Goal: Information Seeking & Learning: Check status

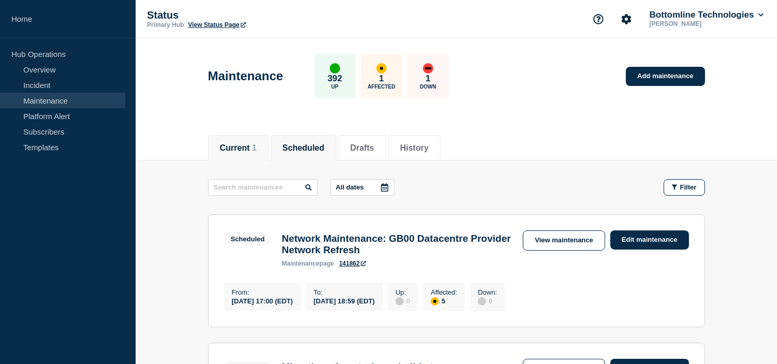
click at [262, 149] on li "Current 1" at bounding box center [238, 147] width 61 height 25
click at [295, 148] on button "Scheduled" at bounding box center [296, 147] width 42 height 9
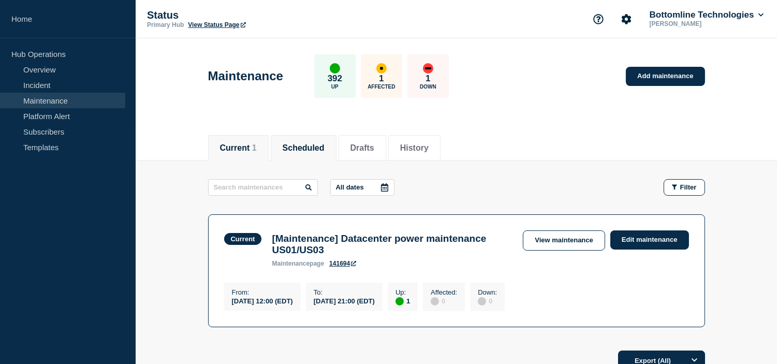
click at [318, 144] on button "Scheduled" at bounding box center [304, 147] width 42 height 9
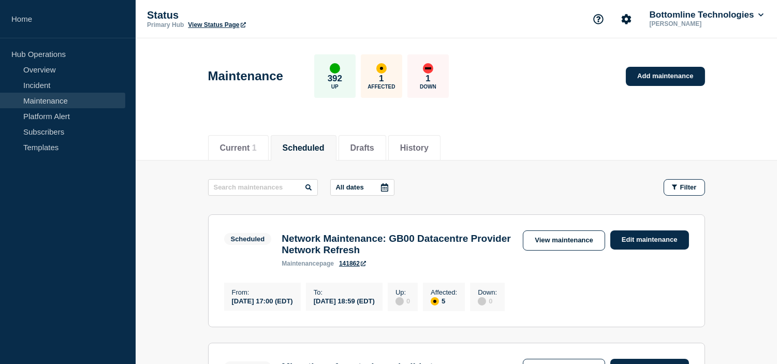
drag, startPoint x: 553, startPoint y: 238, endPoint x: 452, endPoint y: 277, distance: 107.9
click at [553, 238] on link "View maintenance" at bounding box center [564, 240] width 82 height 20
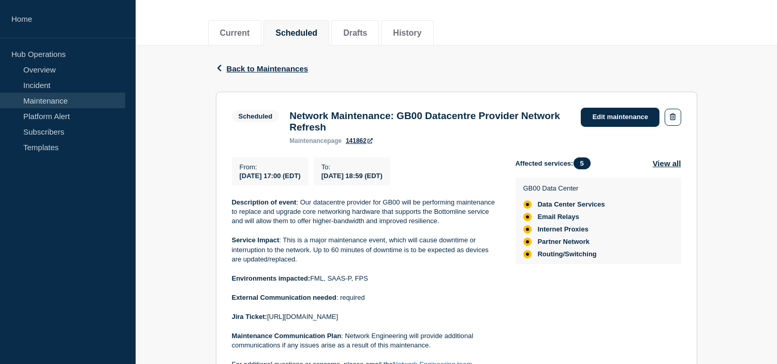
scroll to position [172, 0]
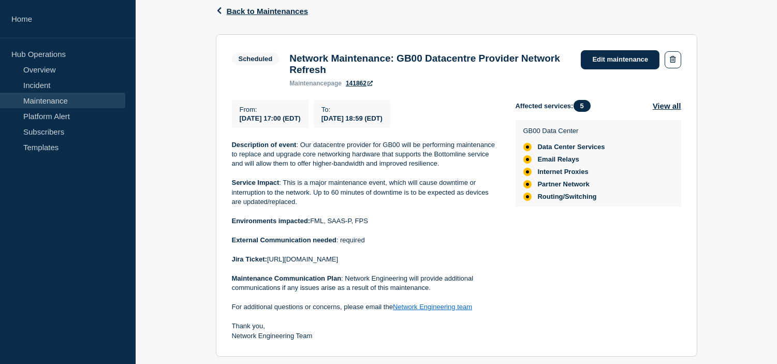
drag, startPoint x: 269, startPoint y: 266, endPoint x: 444, endPoint y: 262, distance: 174.5
click at [444, 262] on p "Jira Ticket: [URL][DOMAIN_NAME]" at bounding box center [365, 259] width 267 height 9
copy p "[URL][DOMAIN_NAME]"
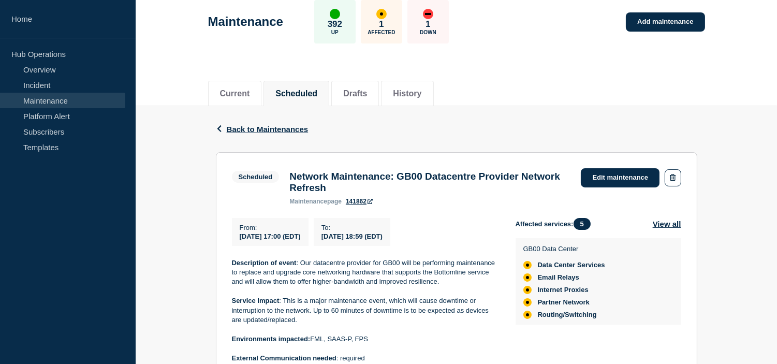
scroll to position [0, 0]
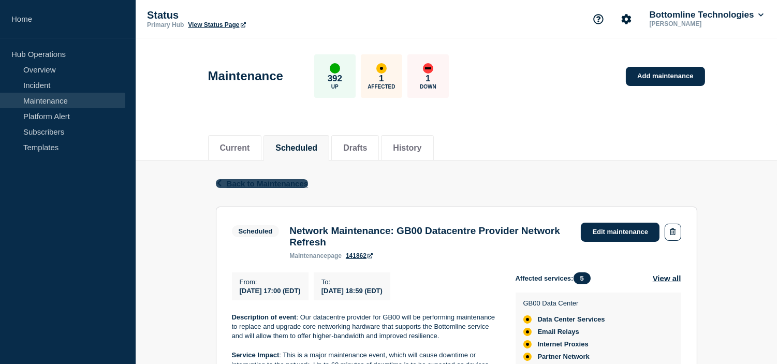
click at [241, 181] on span "Back to Maintenances" at bounding box center [268, 183] width 82 height 9
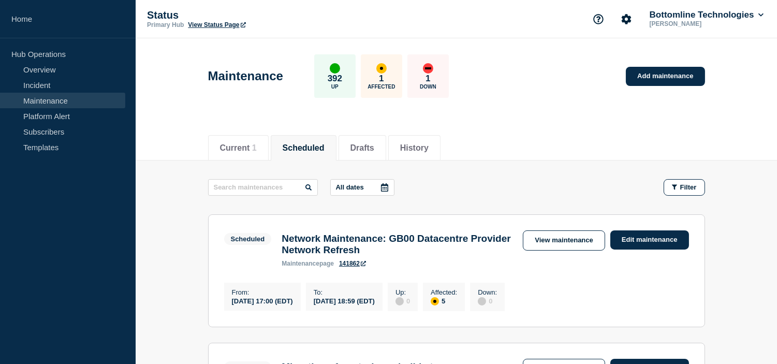
drag, startPoint x: 280, startPoint y: 239, endPoint x: 426, endPoint y: 304, distance: 159.7
click at [426, 304] on section "Scheduled Network Maintenance: GB00 Datacentre Provider Network Refresh mainten…" at bounding box center [456, 270] width 497 height 113
copy section "Network Maintenance: GB00 Datacentre Provider Network Refresh maintenance page …"
click at [513, 143] on div "Current 1 Scheduled Drafts History" at bounding box center [456, 142] width 497 height 35
drag, startPoint x: 571, startPoint y: 241, endPoint x: 550, endPoint y: 226, distance: 25.6
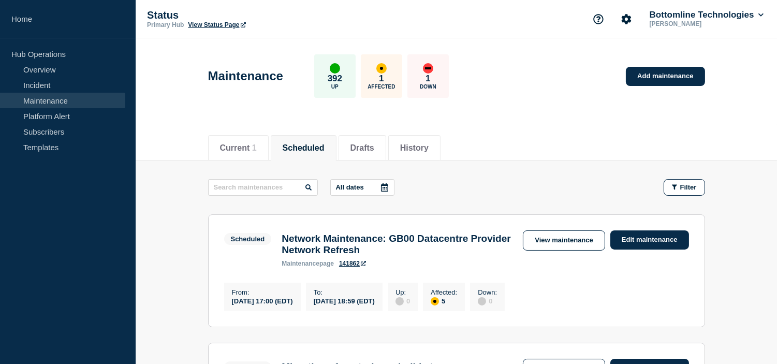
click at [571, 241] on link "View maintenance" at bounding box center [564, 240] width 82 height 20
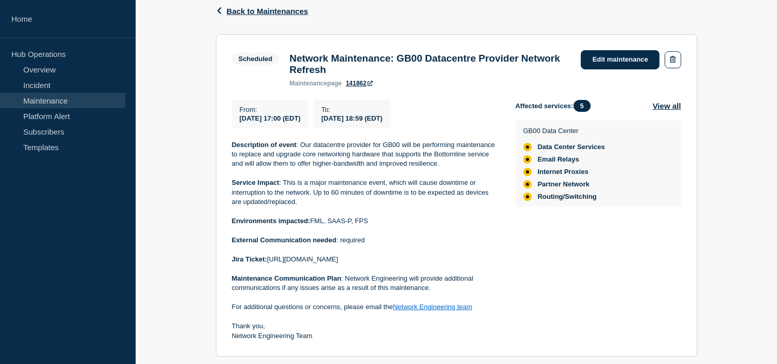
scroll to position [230, 0]
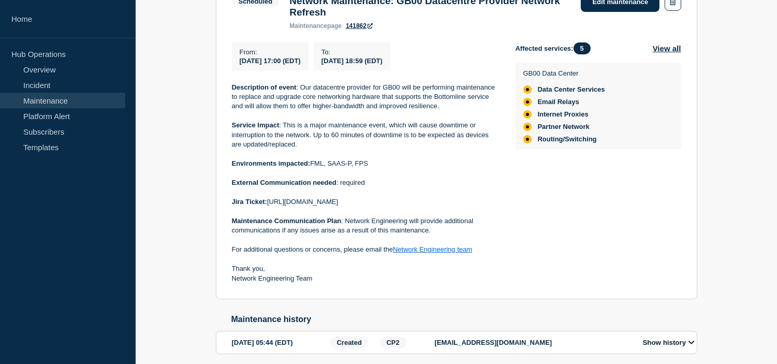
click at [162, 156] on div "Back Back to Maintenances Scheduled Network Maintenance: GB00 Datacentre Provid…" at bounding box center [456, 159] width 641 height 457
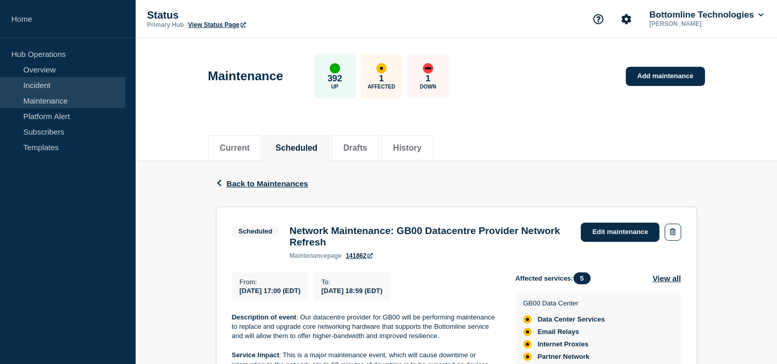
drag, startPoint x: 53, startPoint y: 95, endPoint x: 47, endPoint y: 86, distance: 10.8
click at [53, 95] on link "Maintenance" at bounding box center [62, 101] width 125 height 16
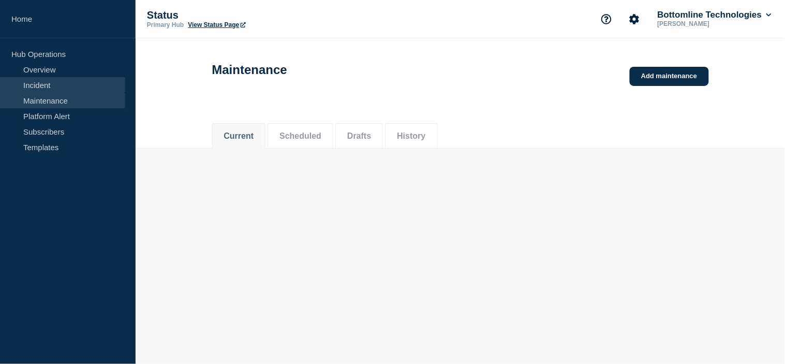
click at [41, 77] on link "Incident" at bounding box center [62, 85] width 125 height 16
click at [48, 98] on link "Maintenance" at bounding box center [62, 101] width 125 height 16
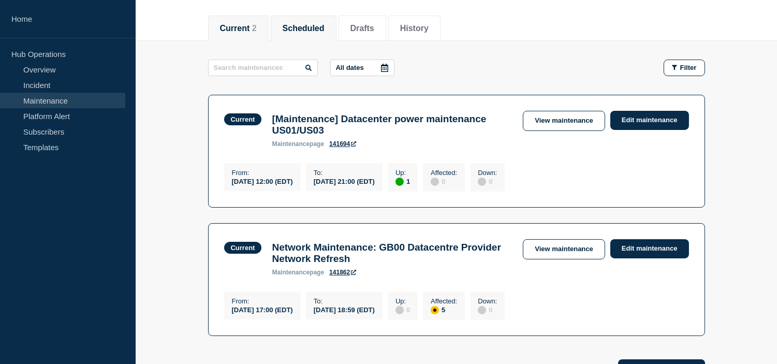
scroll to position [235, 0]
